Goal: Task Accomplishment & Management: Complete application form

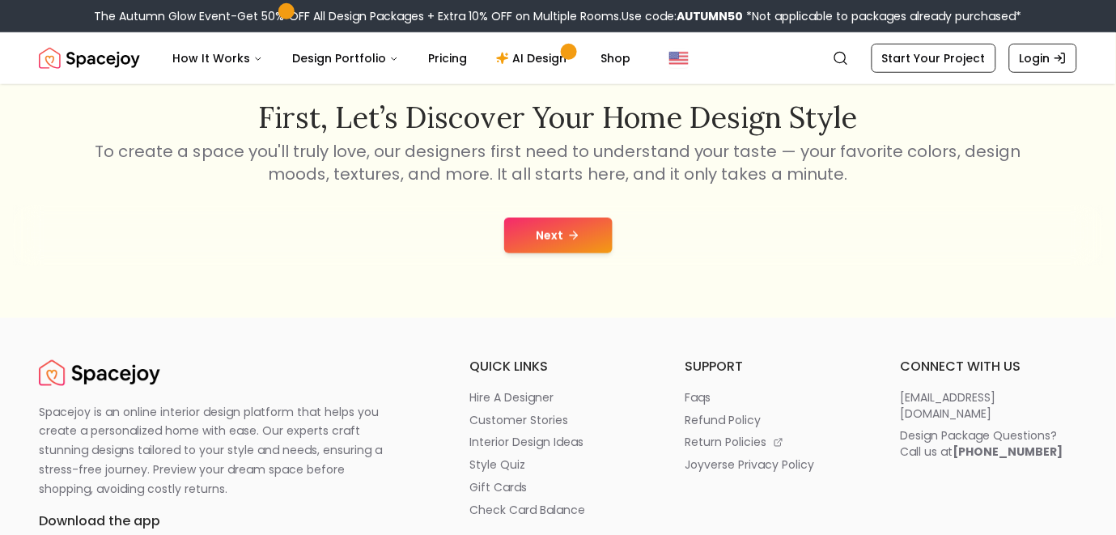
scroll to position [277, 0]
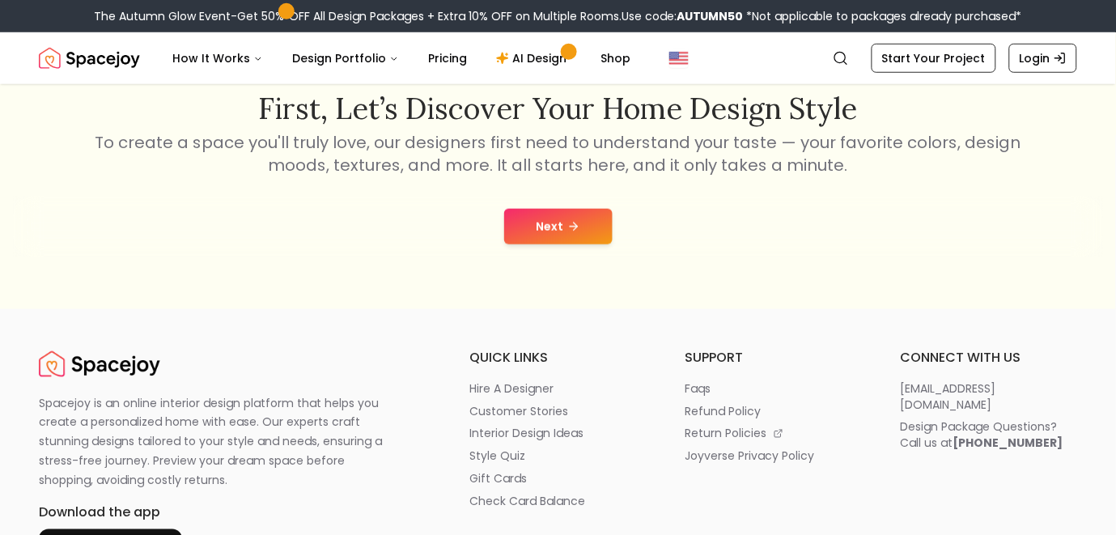
click at [576, 229] on icon at bounding box center [573, 226] width 13 height 13
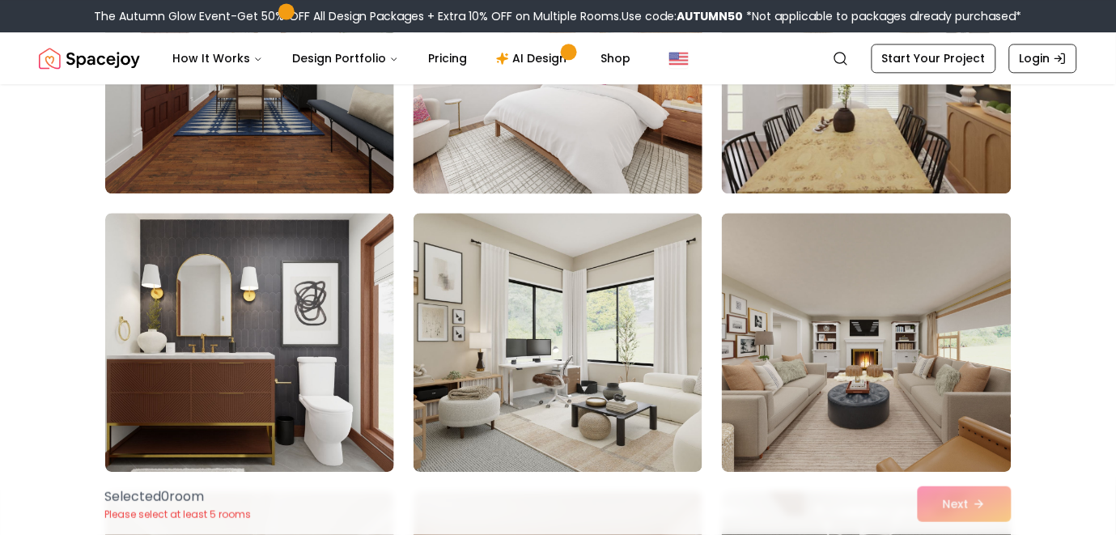
scroll to position [843, 0]
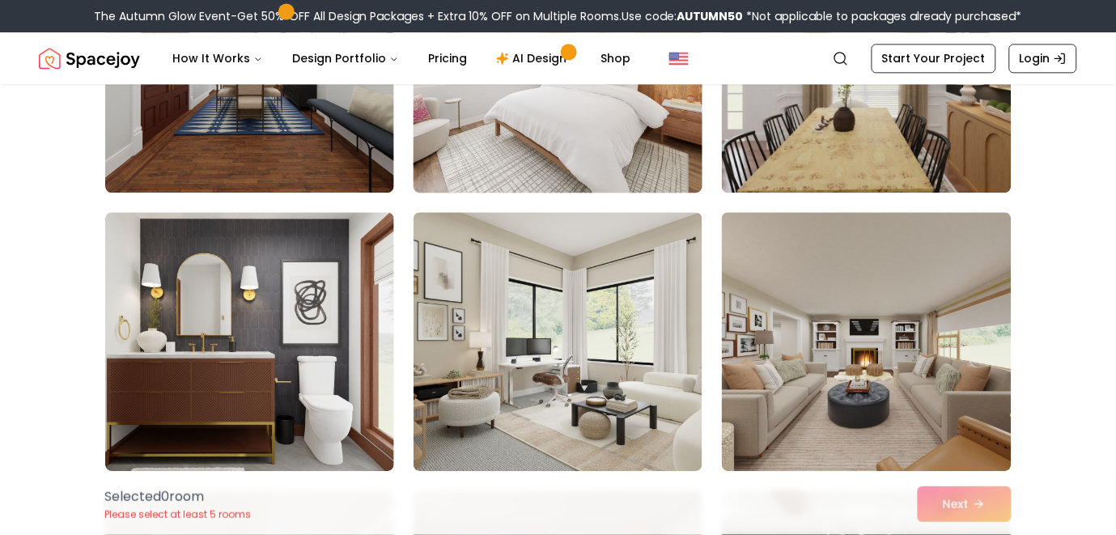
click at [530, 155] on img at bounding box center [557, 63] width 303 height 272
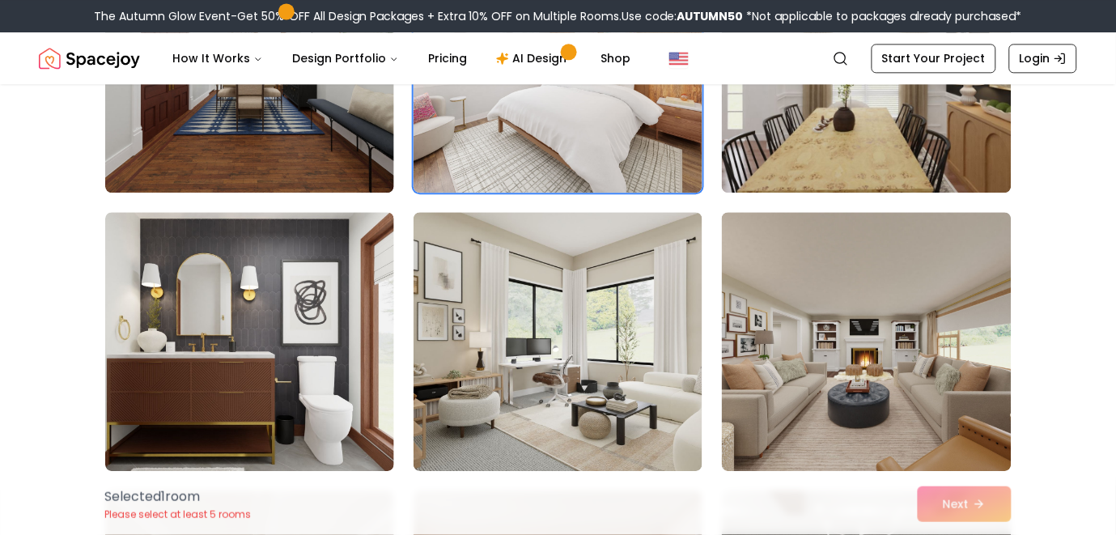
click at [976, 499] on div "Selected 1 room Please select at least 5 rooms Next" at bounding box center [558, 503] width 932 height 61
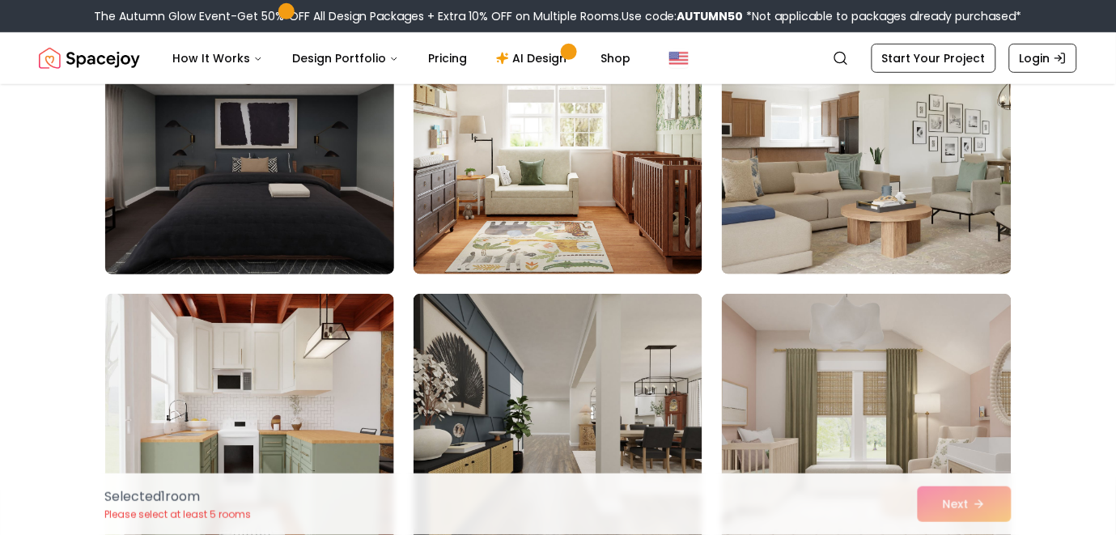
click at [274, 144] on img at bounding box center [249, 145] width 303 height 272
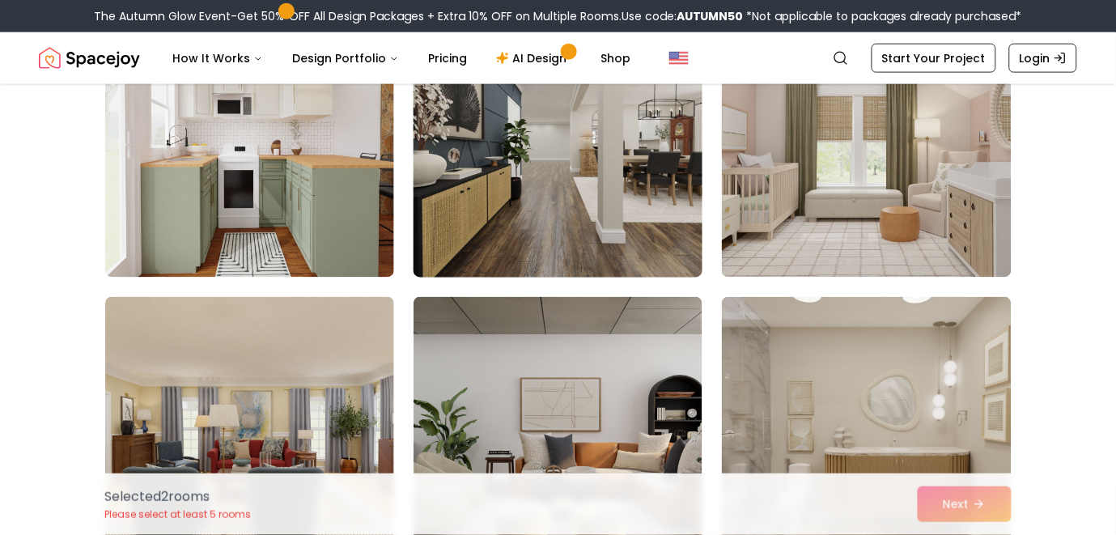
scroll to position [1862, 0]
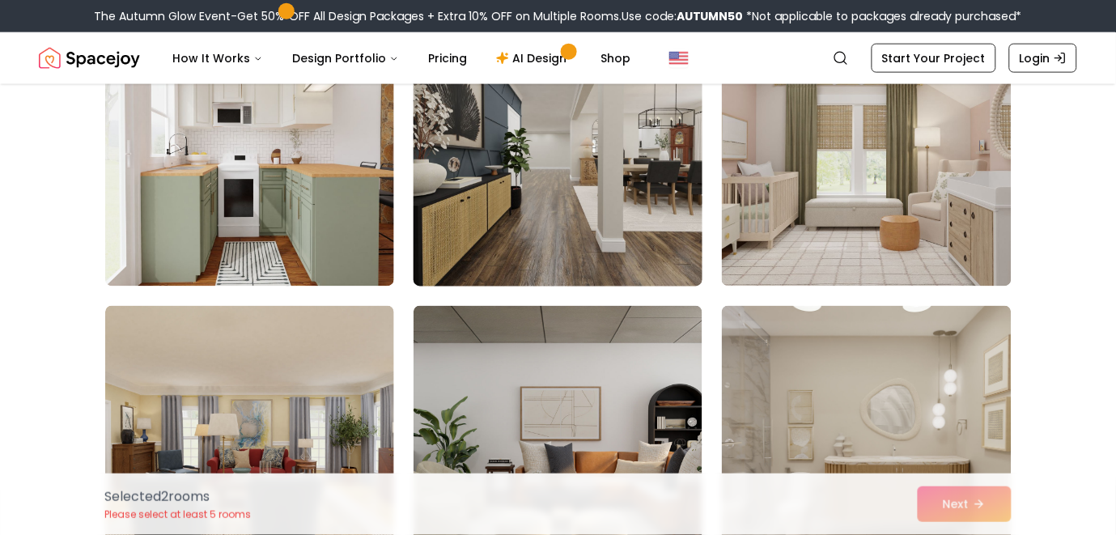
click at [446, 186] on img at bounding box center [557, 157] width 303 height 272
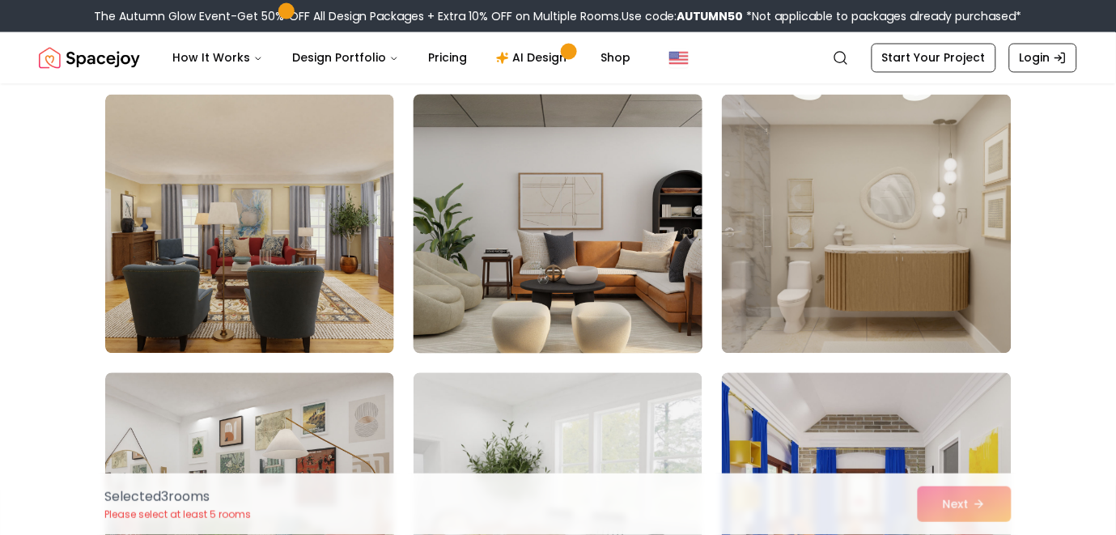
scroll to position [2075, 0]
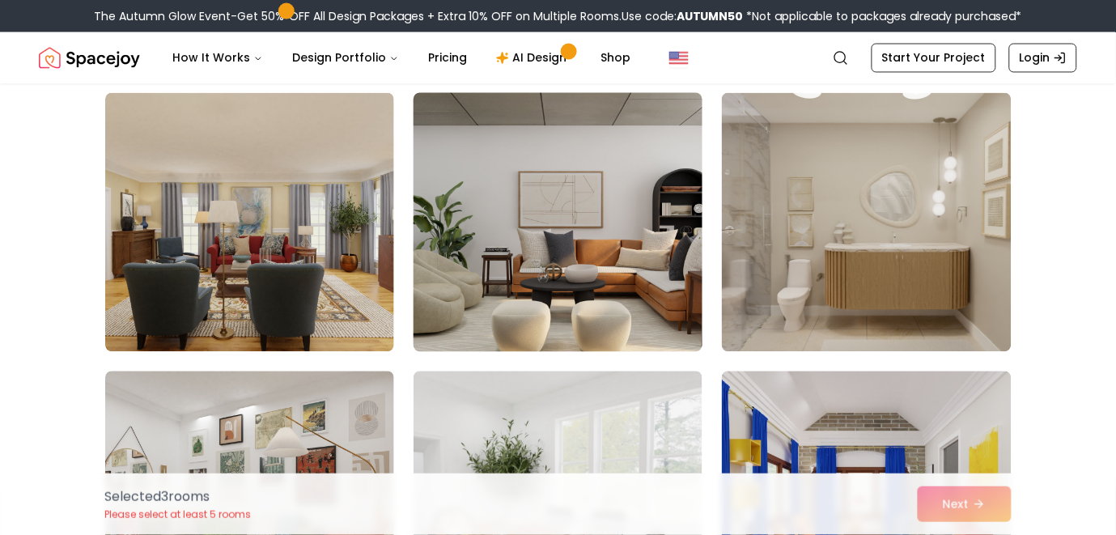
click at [460, 243] on img at bounding box center [557, 223] width 303 height 272
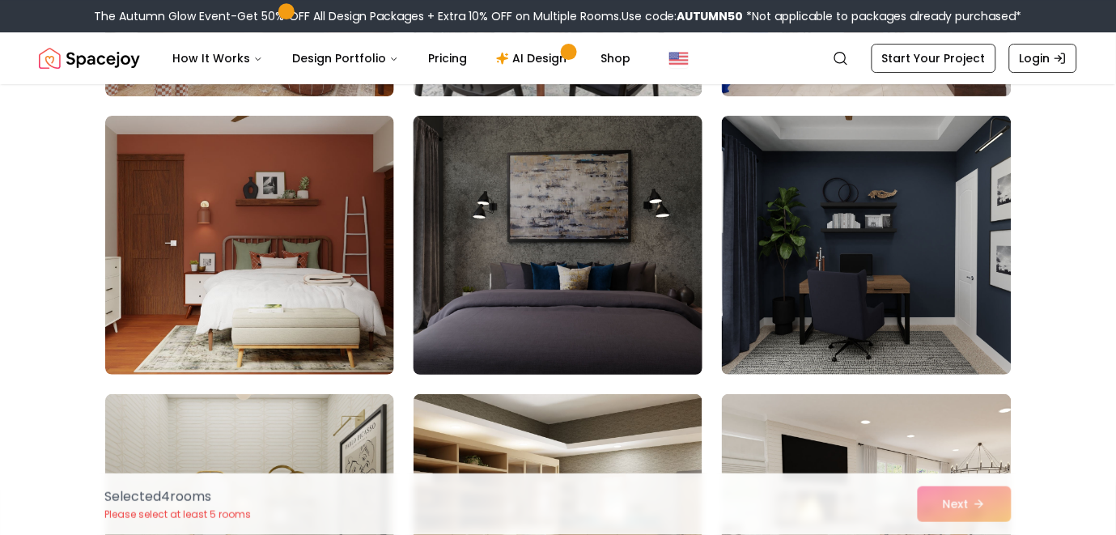
scroll to position [2615, 0]
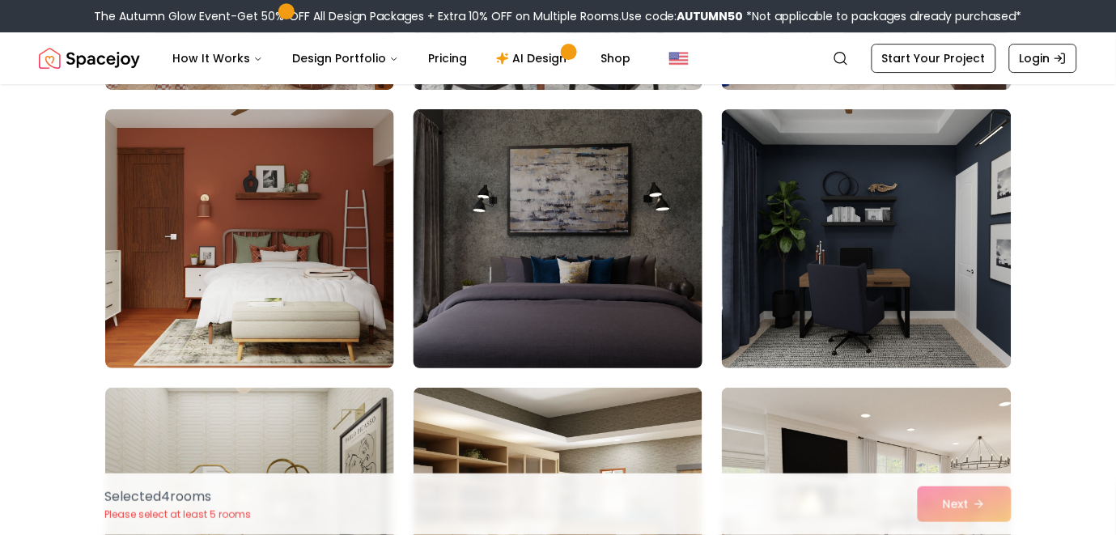
click at [464, 245] on img at bounding box center [557, 239] width 303 height 272
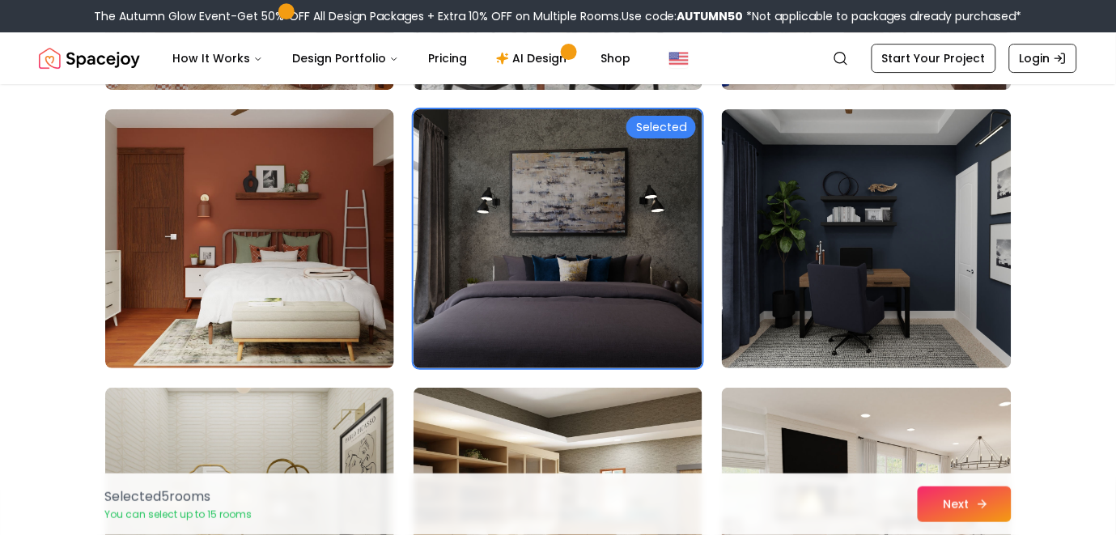
click at [943, 508] on button "Next" at bounding box center [964, 504] width 94 height 36
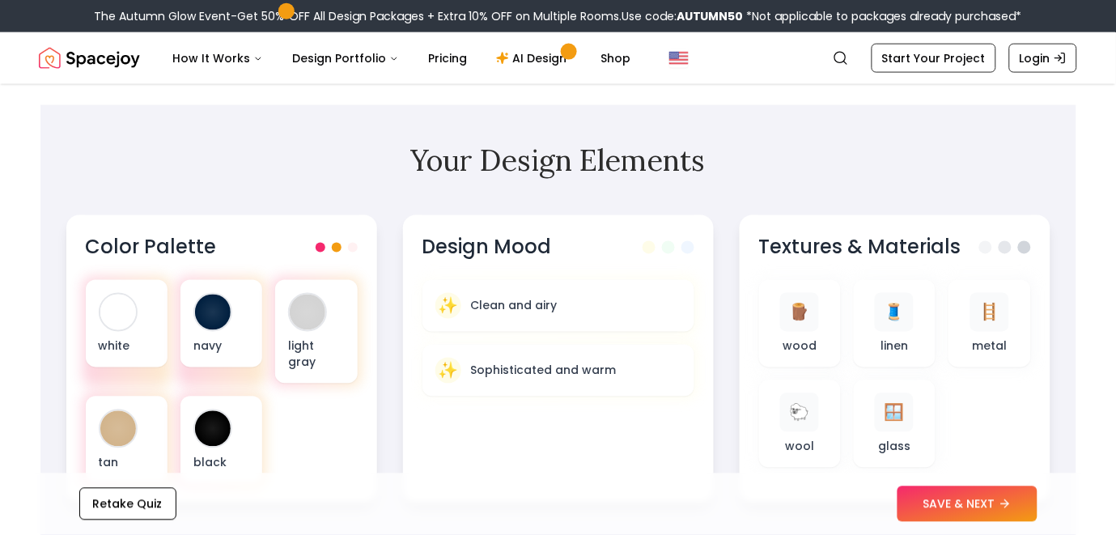
scroll to position [532, 0]
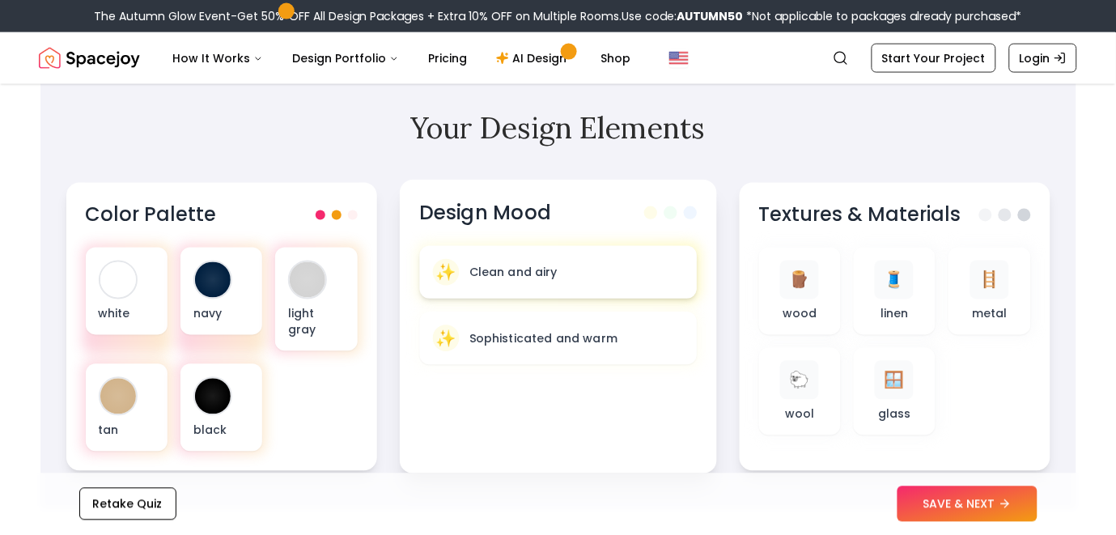
click at [570, 252] on div "✨ Clean and airy" at bounding box center [557, 272] width 277 height 53
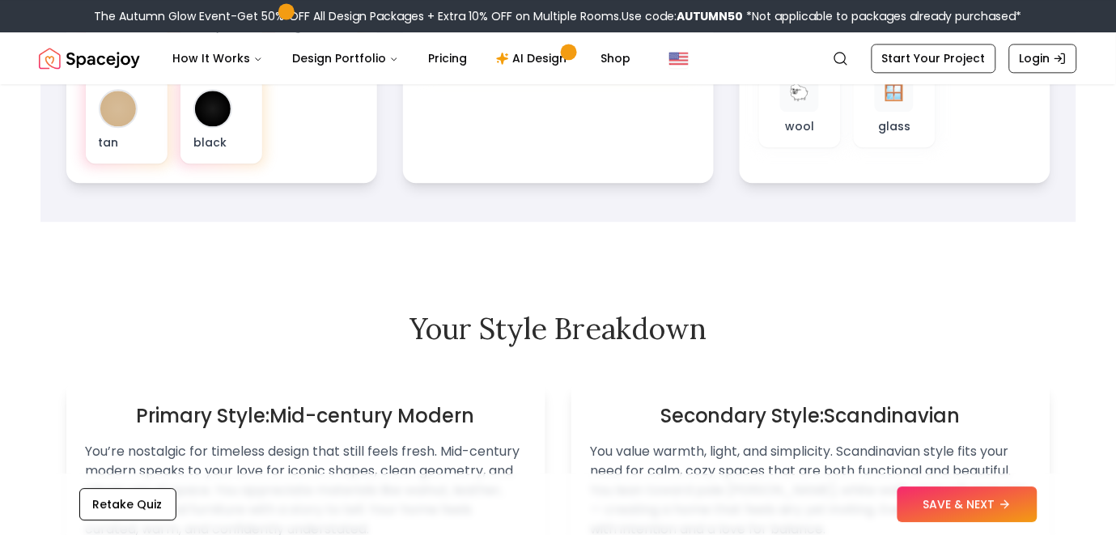
scroll to position [830, 0]
